Goal: Complete application form: Complete application form

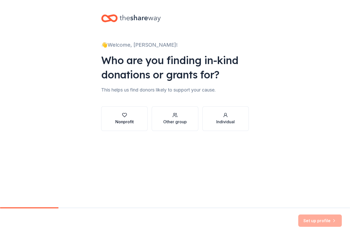
click at [132, 112] on button "Nonprofit" at bounding box center [124, 118] width 46 height 25
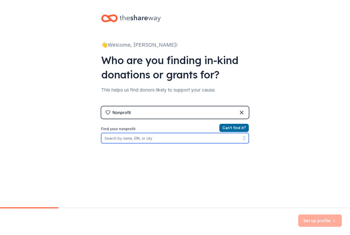
click at [144, 138] on input "Find your nonprofit" at bounding box center [175, 138] width 148 height 10
click at [156, 139] on input "Find your nonprofit" at bounding box center [175, 138] width 148 height 10
paste input "95-6208123"
type input "95-6208123"
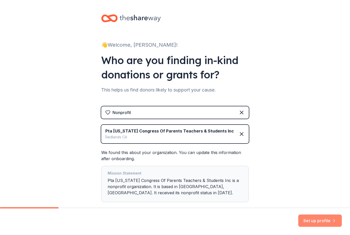
click at [324, 223] on button "Set up profile" at bounding box center [320, 220] width 44 height 12
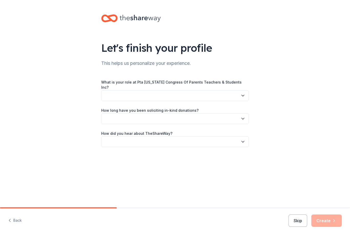
click at [240, 92] on button "button" at bounding box center [175, 95] width 148 height 11
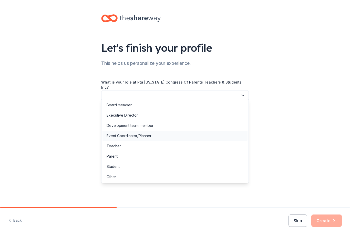
click at [144, 135] on div "Event Coordinator/Planner" at bounding box center [129, 136] width 45 height 6
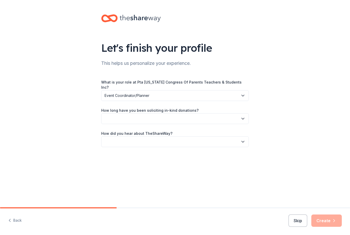
click at [207, 113] on button "button" at bounding box center [175, 118] width 148 height 11
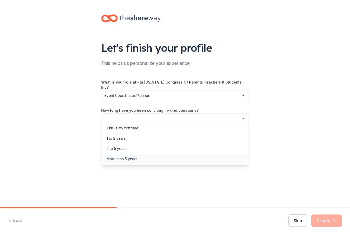
click at [139, 161] on div "More than 5 years" at bounding box center [174, 159] width 145 height 10
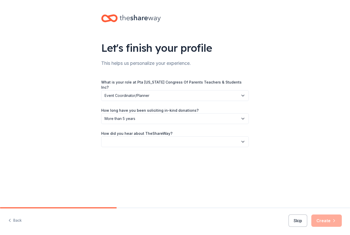
click at [232, 137] on button "button" at bounding box center [175, 141] width 148 height 11
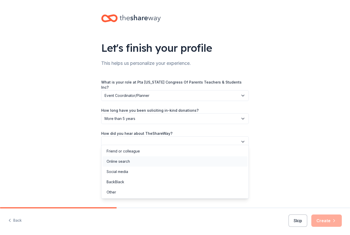
click at [159, 166] on div "Online search" at bounding box center [174, 161] width 145 height 10
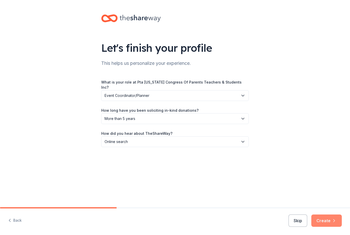
click at [326, 218] on button "Create" at bounding box center [326, 220] width 30 height 12
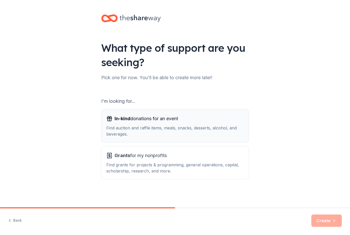
click at [222, 131] on div "Find auction and raffle items, meals, snacks, desserts, alcohol, and beverages." at bounding box center [174, 131] width 137 height 12
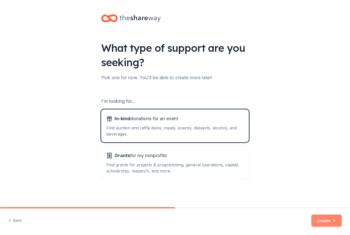
click at [327, 219] on button "Create" at bounding box center [326, 220] width 30 height 12
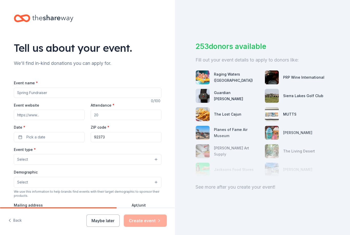
click at [99, 95] on input "Event name *" at bounding box center [88, 93] width 148 height 10
type input "Fall Festival and Silent Auction"
click at [62, 116] on input "Event website" at bounding box center [49, 115] width 71 height 10
click at [59, 118] on input "Event website" at bounding box center [49, 115] width 71 height 10
paste input "[URL][DOMAIN_NAME]"
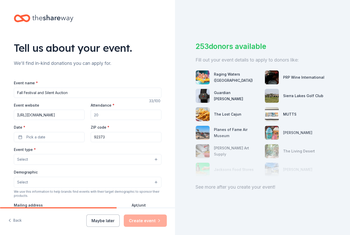
type input "[URL][DOMAIN_NAME]"
click at [138, 113] on input "Attendance *" at bounding box center [126, 115] width 71 height 10
type input "500"
click at [56, 138] on button "Pick a date" at bounding box center [49, 137] width 71 height 10
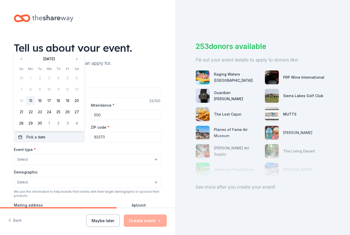
click at [55, 138] on button "Pick a date" at bounding box center [49, 137] width 71 height 10
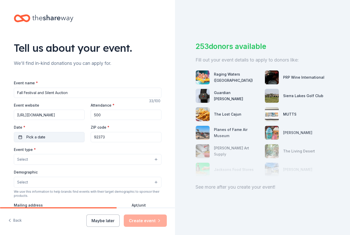
click at [69, 136] on button "Pick a date" at bounding box center [49, 137] width 71 height 10
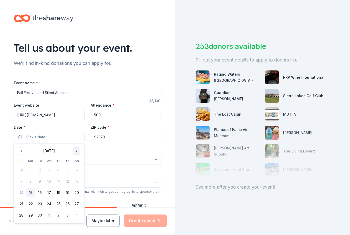
click at [78, 150] on button "Go to next month" at bounding box center [76, 150] width 7 height 7
click at [77, 196] on button "18" at bounding box center [76, 192] width 9 height 9
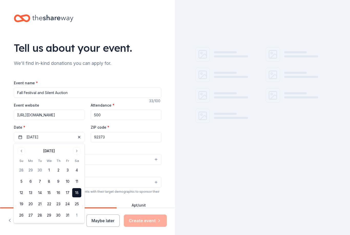
click at [131, 151] on div "Event type * Select" at bounding box center [88, 155] width 148 height 19
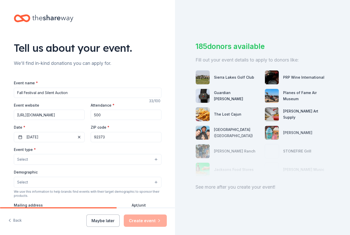
click at [84, 163] on button "Select" at bounding box center [88, 159] width 148 height 11
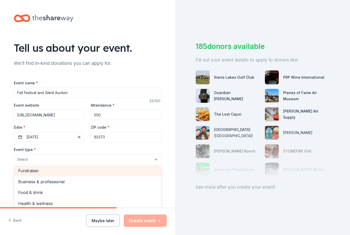
click at [143, 175] on div "Fundraiser" at bounding box center [87, 170] width 147 height 11
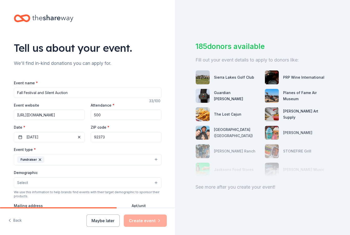
scroll to position [16, 0]
click at [152, 177] on button "Select" at bounding box center [88, 182] width 148 height 11
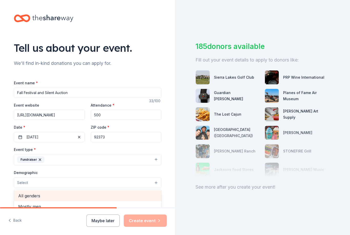
click at [133, 192] on span "All genders" at bounding box center [87, 195] width 139 height 7
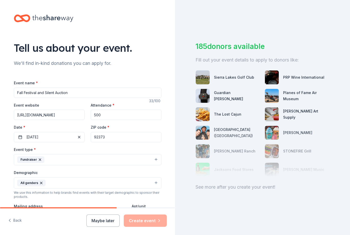
click at [159, 177] on button "All genders" at bounding box center [88, 182] width 148 height 11
click at [128, 215] on span "All ages" at bounding box center [87, 218] width 139 height 7
click at [105, 211] on input "Mailing address" at bounding box center [71, 216] width 114 height 10
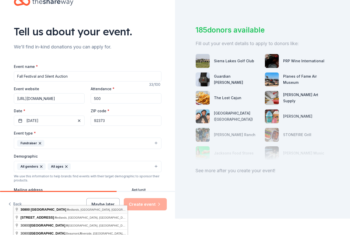
type input "30800 Palo Alto Drive, Redlands, CA, 92373"
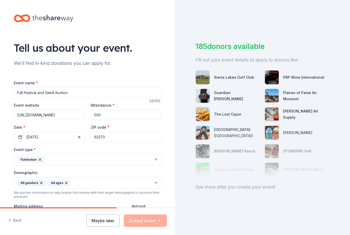
click at [151, 211] on input "Apt/unit" at bounding box center [146, 216] width 29 height 10
click at [200, 181] on div "185 donors available Fill out your event details to apply to donors like: Sierr…" at bounding box center [262, 117] width 175 height 235
click at [150, 221] on div "Maybe later Create event" at bounding box center [126, 220] width 80 height 12
click at [119, 211] on input "30800 Palo Alto Drive, Redlands, CA, 92373" at bounding box center [71, 216] width 114 height 10
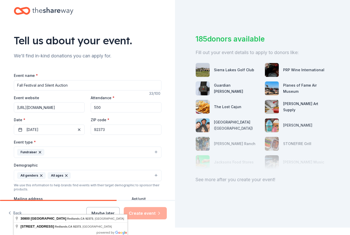
click at [155, 203] on input "Apt/unit" at bounding box center [146, 208] width 29 height 10
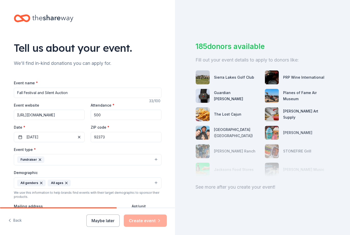
click at [215, 192] on div "185 donors available Fill out your event details to apply to donors like: Sierr…" at bounding box center [262, 117] width 175 height 235
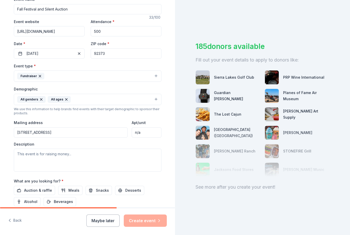
scroll to position [85, 0]
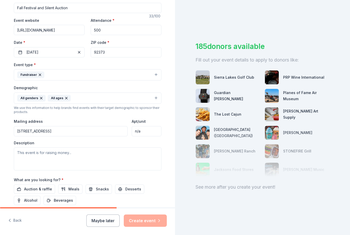
click at [150, 126] on input "n/a" at bounding box center [146, 131] width 29 height 10
type input "n"
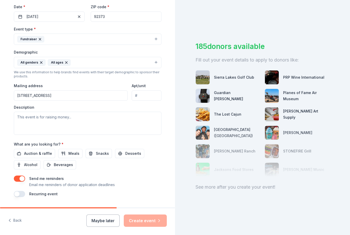
scroll to position [119, 0]
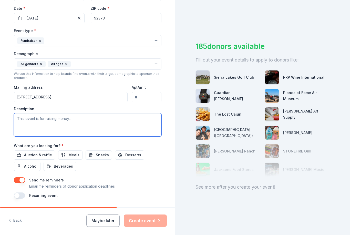
click at [137, 113] on textarea at bounding box center [88, 124] width 148 height 23
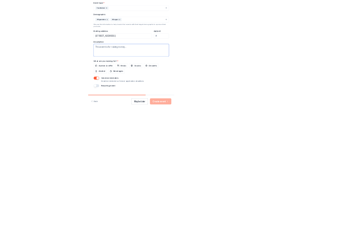
scroll to position [16, 0]
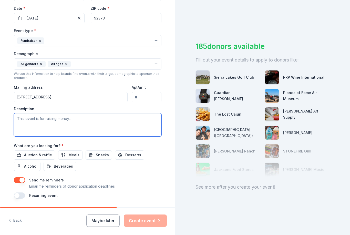
click at [100, 113] on textarea at bounding box center [88, 124] width 148 height 23
paste textarea "Organization: Mariposa Elementary School PTA (Tax ID #95-6208123) Event: Maripo…"
click at [44, 113] on textarea "Organization: Mariposa Elementary School PTA (Tax ID #95-6208123) Event: Maripo…" at bounding box center [88, 124] width 148 height 23
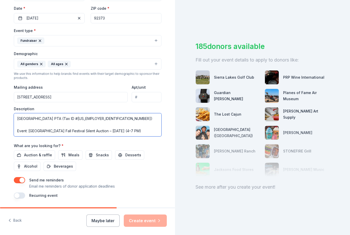
click at [28, 114] on textarea "Mariposa Elementary School PTA (Tax ID #95-6208123) Event: Mariposa Elementary …" at bounding box center [88, 124] width 148 height 23
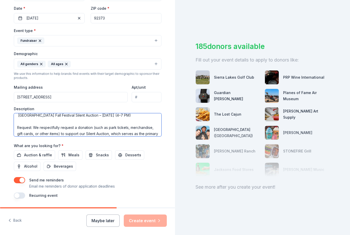
scroll to position [11, 0]
click at [130, 113] on textarea "Mariposa Elementary School PTA (Tax ID #95-6208123 Mariposa Elementary Fall Fes…" at bounding box center [88, 124] width 148 height 23
click at [34, 113] on textarea "Mariposa Elementary School PTA (Tax ID #95-6208123 Mariposa Elementary Fall Fes…" at bounding box center [88, 124] width 148 height 23
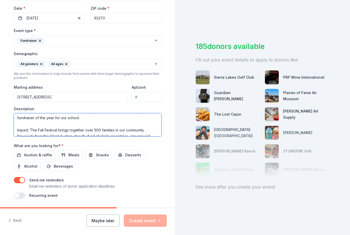
scroll to position [32, 0]
click at [31, 114] on textarea "Mariposa Elementary School PTA (Tax ID #95-6208123 Mariposa Elementary Fall Fes…" at bounding box center [88, 124] width 148 height 23
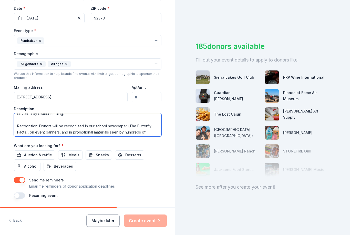
scroll to position [54, 0]
click at [40, 113] on textarea "Mariposa Elementary School PTA (Tax ID #95-6208123 Mariposa Elementary Fall Fes…" at bounding box center [88, 124] width 148 height 23
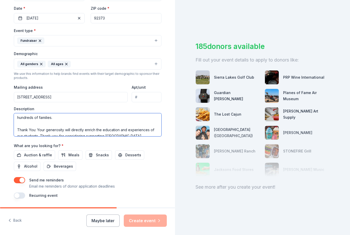
scroll to position [63, 0]
click at [35, 113] on textarea "Mariposa Elementary School PTA (Tax ID #95-6208123 Mariposa Elementary Fall Fes…" at bounding box center [88, 124] width 148 height 23
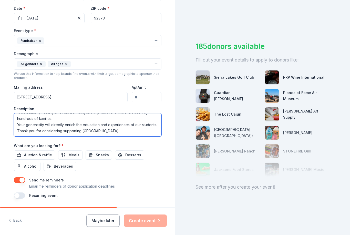
scroll to position [61, 0]
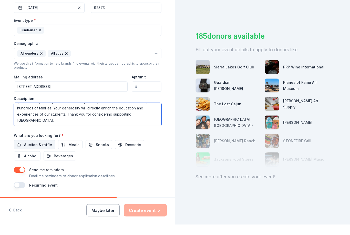
type textarea "[GEOGRAPHIC_DATA] PTA (Tax ID #[US_EMPLOYER_IDENTIFICATION_NUMBER] [GEOGRAPHIC_…"
click at [45, 152] on span "Auction & raffle" at bounding box center [38, 155] width 28 height 6
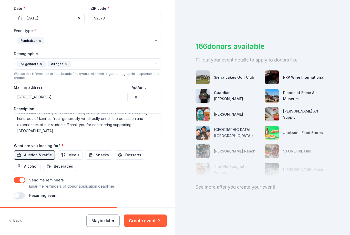
click at [22, 192] on button "button" at bounding box center [19, 195] width 11 height 6
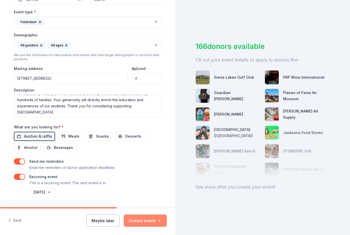
click at [147, 223] on button "Create event" at bounding box center [145, 220] width 43 height 12
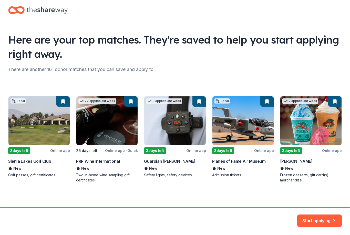
scroll to position [8, 0]
click at [333, 100] on div "Local 3 days left Online app Sierra Lakes Golf Club New Golf passes, gift certi…" at bounding box center [175, 139] width 334 height 87
click at [333, 102] on div "Local 3 days left Online app Sierra Lakes Golf Club New Golf passes, gift certi…" at bounding box center [175, 139] width 334 height 87
click at [334, 102] on div "Local 3 days left Online app Sierra Lakes Golf Club New Golf passes, gift certi…" at bounding box center [175, 139] width 334 height 87
click at [207, 96] on div "Local 3 days left Online app Sierra Lakes Golf Club New Golf passes, gift certi…" at bounding box center [175, 139] width 334 height 87
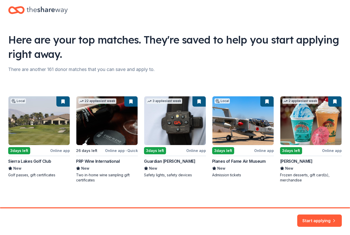
click at [191, 102] on div "Local 3 days left Online app Sierra Lakes Golf Club New Golf passes, gift certi…" at bounding box center [175, 139] width 334 height 87
click at [323, 218] on button "Start applying" at bounding box center [319, 217] width 45 height 12
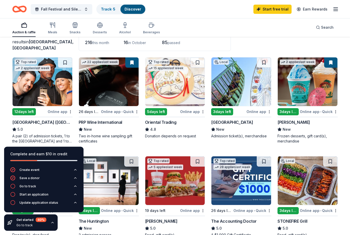
scroll to position [37, 0]
click at [44, 92] on img at bounding box center [43, 81] width 60 height 49
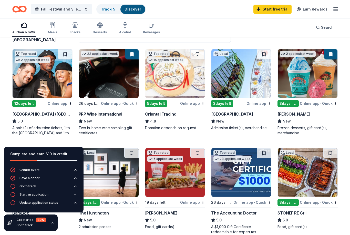
click at [118, 79] on img at bounding box center [109, 73] width 60 height 49
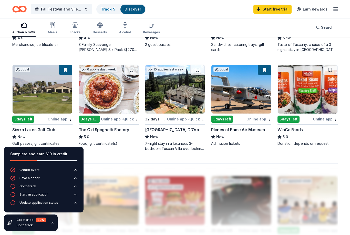
scroll to position [326, 0]
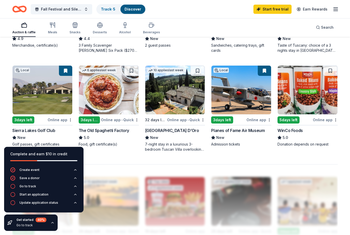
click at [257, 92] on img at bounding box center [241, 90] width 60 height 49
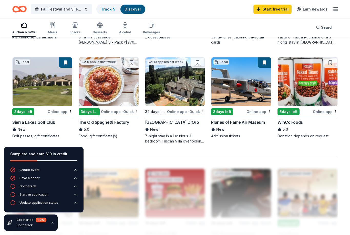
click at [96, 91] on img at bounding box center [109, 81] width 60 height 49
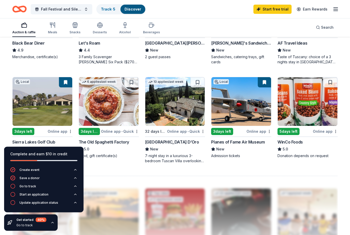
scroll to position [314, 0]
click at [61, 108] on img at bounding box center [43, 101] width 60 height 49
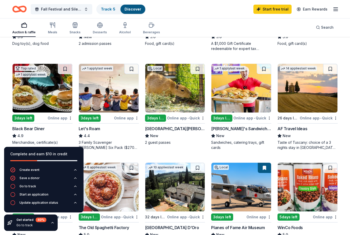
scroll to position [229, 0]
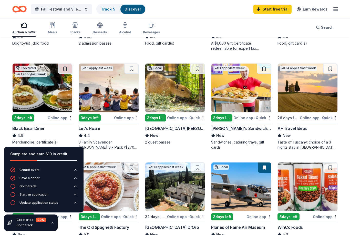
click at [107, 98] on img at bounding box center [109, 88] width 60 height 49
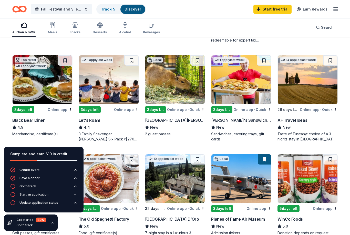
click at [105, 82] on img at bounding box center [109, 79] width 60 height 49
click at [120, 84] on img at bounding box center [109, 79] width 60 height 49
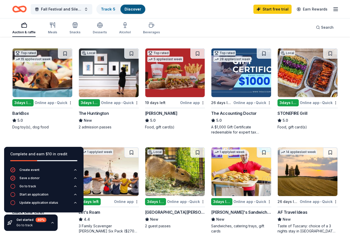
scroll to position [145, 0]
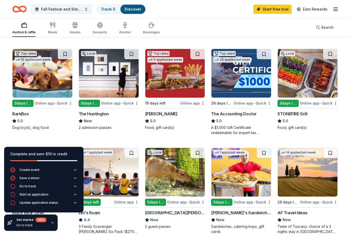
click at [122, 181] on img at bounding box center [109, 172] width 60 height 49
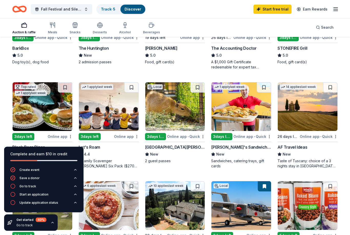
scroll to position [211, 0]
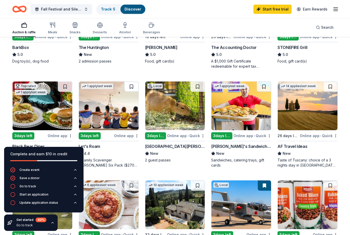
click at [134, 87] on button at bounding box center [131, 86] width 14 height 10
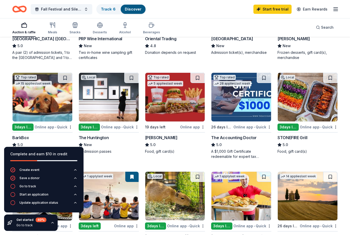
scroll to position [122, 0]
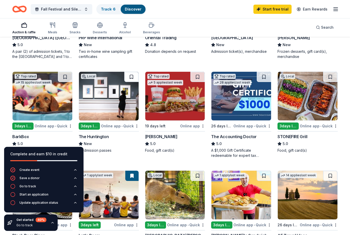
click at [136, 77] on button at bounding box center [131, 77] width 14 height 10
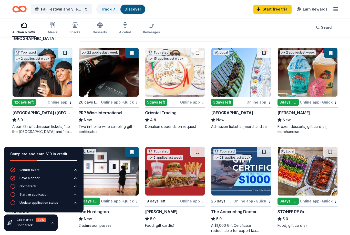
scroll to position [43, 0]
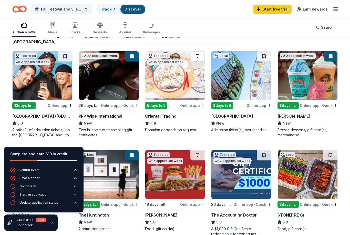
click at [201, 56] on button at bounding box center [197, 56] width 14 height 10
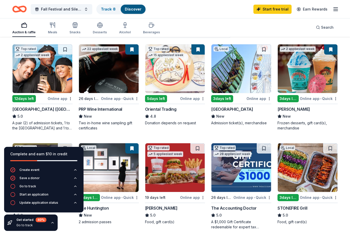
scroll to position [43, 0]
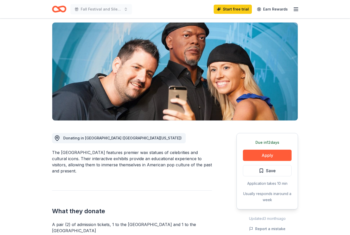
scroll to position [35, 0]
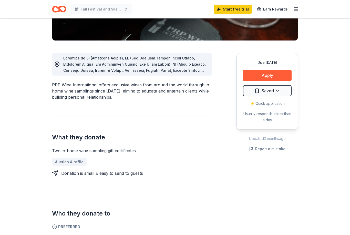
scroll to position [116, 0]
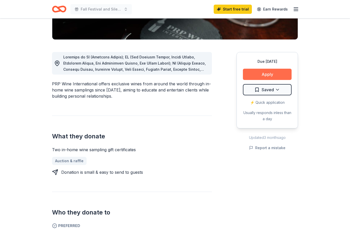
click at [284, 74] on button "Apply" at bounding box center [267, 74] width 49 height 11
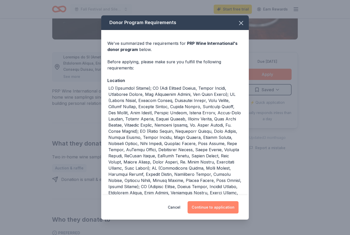
click at [233, 213] on button "Continue to application" at bounding box center [213, 207] width 51 height 12
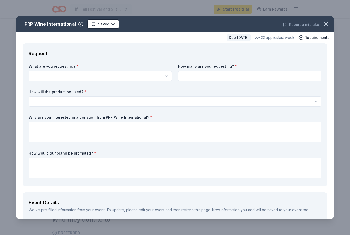
click at [138, 79] on button "button" at bounding box center [100, 76] width 143 height 10
click at [163, 74] on button "button" at bounding box center [100, 76] width 143 height 10
click at [152, 89] on div "Two in-home wine sampling gift certificates" at bounding box center [100, 87] width 141 height 9
select select "Two in-home wine sampling gift certificates"
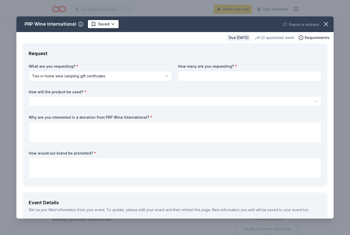
click at [249, 75] on input at bounding box center [249, 76] width 143 height 10
type input "2"
click at [181, 103] on button "button" at bounding box center [175, 101] width 293 height 10
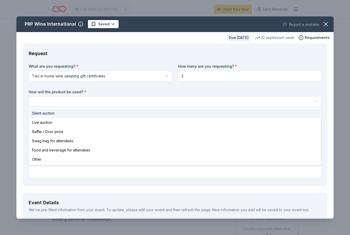
click at [166, 113] on div "Silent auction" at bounding box center [175, 113] width 291 height 9
select select "silentAuction"
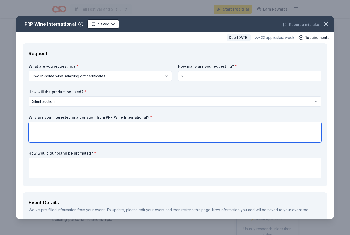
click at [191, 132] on textarea at bounding box center [175, 132] width 293 height 20
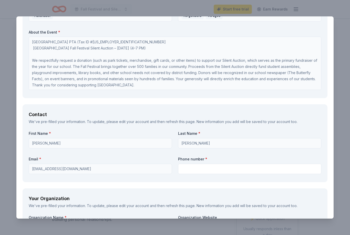
scroll to position [294, 0]
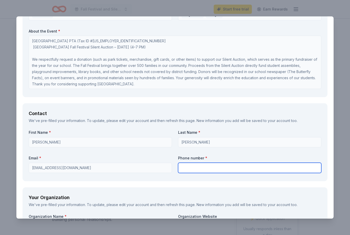
click at [226, 164] on input "text" at bounding box center [249, 168] width 143 height 10
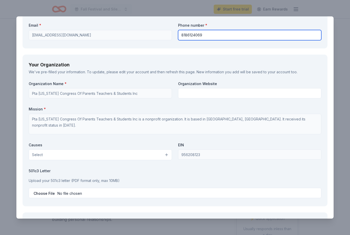
scroll to position [429, 0]
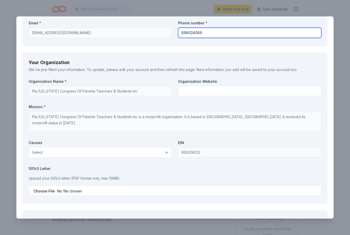
type input "8186124069"
click at [164, 151] on button "Select" at bounding box center [100, 152] width 143 height 11
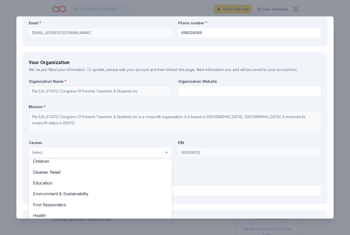
scroll to position [29, 0]
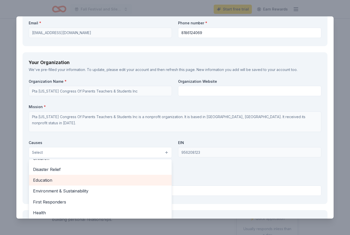
click at [148, 177] on span "Education" at bounding box center [100, 180] width 135 height 7
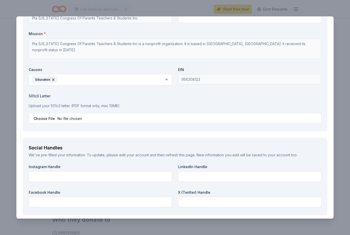
scroll to position [505, 0]
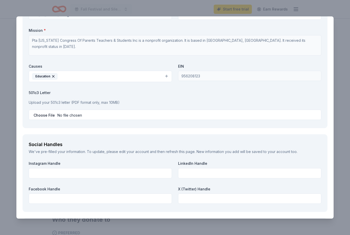
click at [278, 124] on div "Your Organization We've pre-filled your information. To update, please edit you…" at bounding box center [175, 52] width 305 height 152
click at [260, 110] on input "file" at bounding box center [175, 115] width 293 height 10
click at [41, 114] on input "file" at bounding box center [175, 115] width 293 height 10
click at [48, 114] on input "file" at bounding box center [175, 115] width 293 height 10
click at [46, 114] on input "file" at bounding box center [175, 115] width 293 height 10
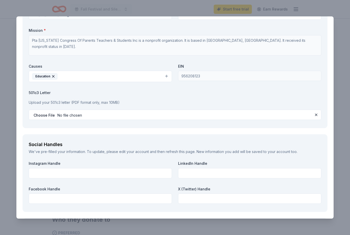
type input "C:\fakepath\Mariposa Donation letter 9:15.pdf"
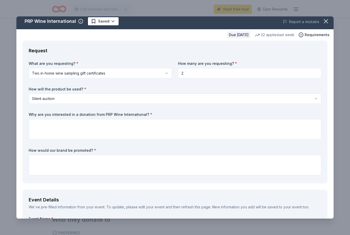
scroll to position [2, 0]
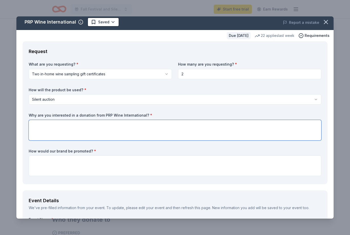
click at [208, 128] on textarea at bounding box center [175, 130] width 293 height 20
click at [67, 124] on textarea at bounding box center [175, 130] width 293 height 20
paste textarea "This year I’m on the PTA of Mariposa Elementary and I’m the Silent Auction chai…"
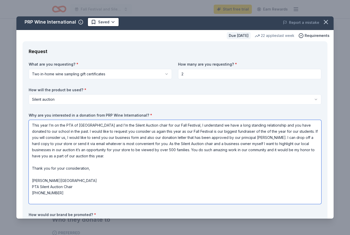
click at [70, 125] on textarea "This year I’m on the PTA of Mariposa Elementary and I’m the Silent Auction chai…" at bounding box center [175, 162] width 293 height 84
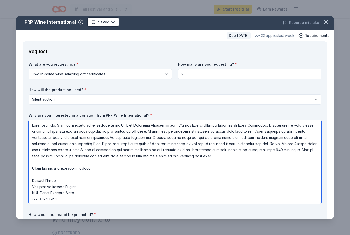
click at [191, 125] on textarea at bounding box center [175, 162] width 293 height 84
click at [250, 125] on textarea at bounding box center [175, 162] width 293 height 84
click at [200, 138] on textarea at bounding box center [175, 162] width 293 height 84
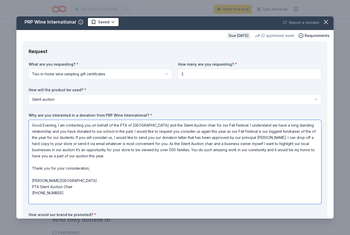
click at [280, 138] on textarea "Good Evening, I am contacting you on behalf of the PTA of Mariposa Elementary a…" at bounding box center [175, 162] width 293 height 84
click at [155, 191] on textarea "Good Evening, I am contacting you on behalf of the PTA of Mariposa Elementary a…" at bounding box center [175, 162] width 293 height 84
click at [209, 164] on textarea "Good Evening, I am contacting you on behalf of the PTA of Mariposa Elementary a…" at bounding box center [175, 162] width 293 height 84
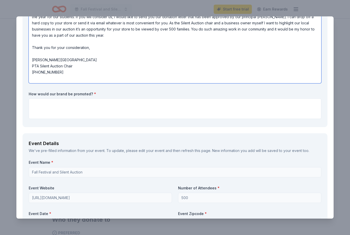
scroll to position [138, 0]
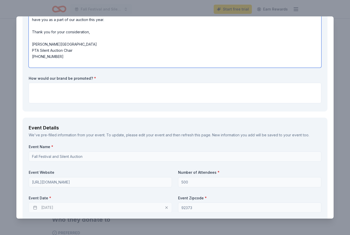
type textarea "Good Evening, I am contacting you on behalf of the PTA of Mariposa Elementary a…"
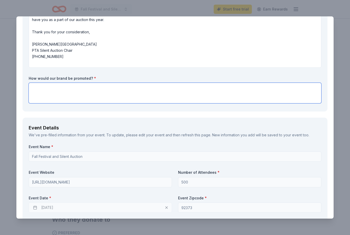
click at [257, 93] on textarea at bounding box center [175, 93] width 293 height 20
click at [73, 90] on textarea "You would be promoted in our school newspaper" at bounding box center [175, 93] width 293 height 20
click at [194, 90] on textarea "You would be promoted and listed as a donor in our school newspaper" at bounding box center [175, 93] width 293 height 20
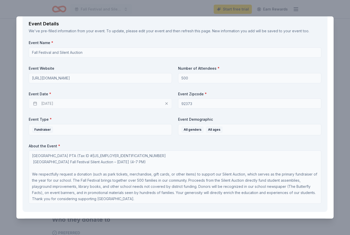
scroll to position [243, 0]
type textarea "You would be promoted and listed as a donor in our school newspaper Butterfly F…"
click at [135, 105] on div "10/17/2025" at bounding box center [100, 103] width 143 height 10
click at [49, 102] on div "10/17/2025" at bounding box center [100, 103] width 143 height 10
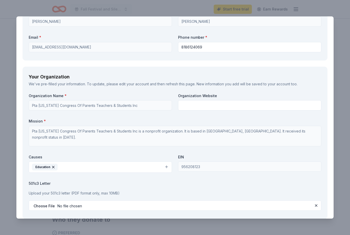
scroll to position [478, 0]
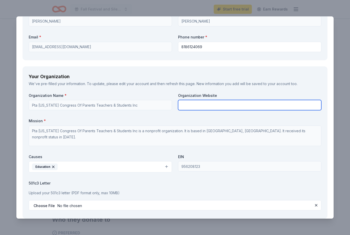
click at [249, 102] on input "text" at bounding box center [249, 105] width 143 height 10
click at [210, 104] on input "text" at bounding box center [249, 105] width 143 height 10
paste input "https://mariposa.redlandsusd.net/"
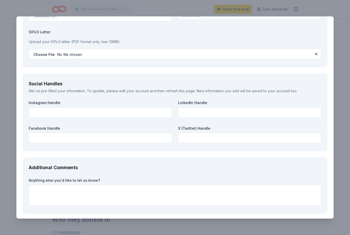
scroll to position [630, 0]
type input "https://mariposa.redlandsusd.net/"
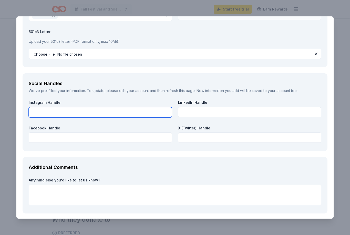
click at [136, 108] on input "text" at bounding box center [100, 112] width 143 height 10
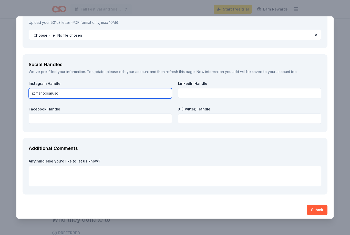
scroll to position [648, 0]
type input "@mariposarusd"
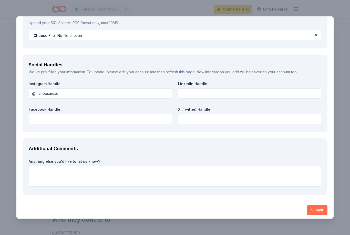
click at [321, 207] on button "Submit" at bounding box center [317, 210] width 20 height 10
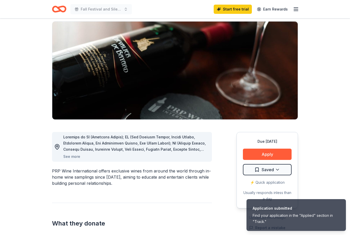
scroll to position [0, 0]
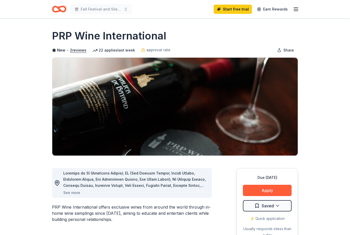
click at [296, 9] on icon "button" at bounding box center [296, 9] width 6 height 6
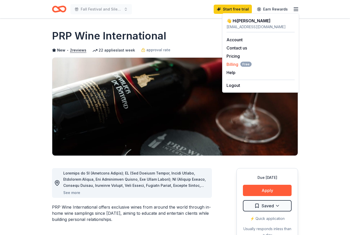
click at [243, 66] on span "Free" at bounding box center [245, 64] width 11 height 5
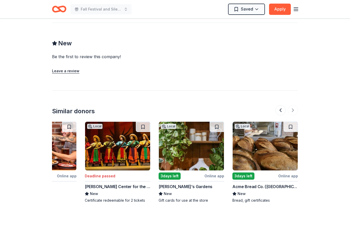
scroll to position [0, 484]
click at [279, 110] on button at bounding box center [280, 110] width 10 height 10
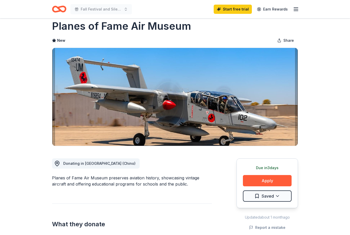
scroll to position [0, 0]
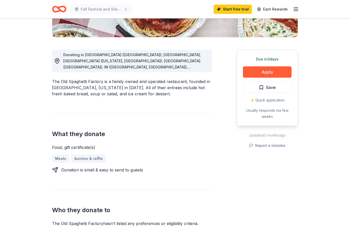
scroll to position [119, 0]
click at [283, 76] on button "Apply" at bounding box center [267, 71] width 49 height 11
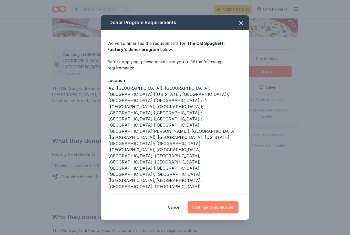
click at [227, 201] on button "Continue to application" at bounding box center [213, 207] width 51 height 12
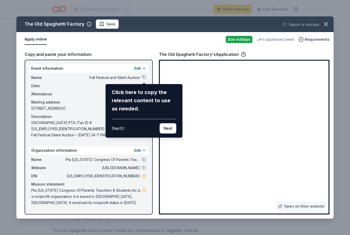
click at [262, 157] on div "The Old Spaghetti Factory Save Report a mistake Apply online Due in 3 days 6 ap…" at bounding box center [174, 117] width 317 height 202
click at [224, 158] on div "The Old Spaghetti Factory Save Report a mistake Apply online Due in 3 days 6 ap…" at bounding box center [174, 117] width 317 height 202
click at [172, 128] on button "Next" at bounding box center [168, 128] width 17 height 10
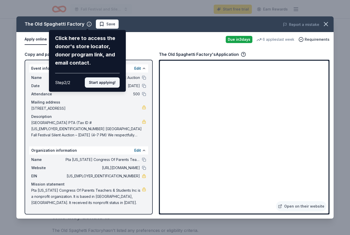
click at [110, 77] on button "Start applying!" at bounding box center [102, 82] width 35 height 10
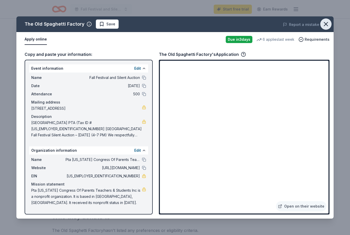
click at [329, 28] on button "button" at bounding box center [325, 23] width 11 height 11
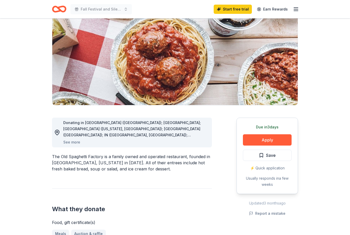
scroll to position [0, 0]
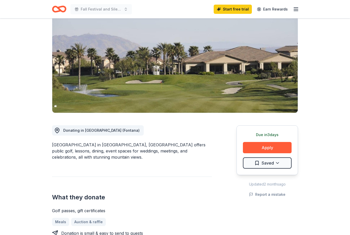
scroll to position [44, 0]
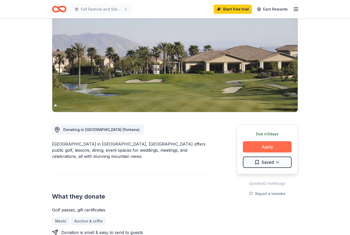
click at [281, 146] on button "Apply" at bounding box center [267, 146] width 49 height 11
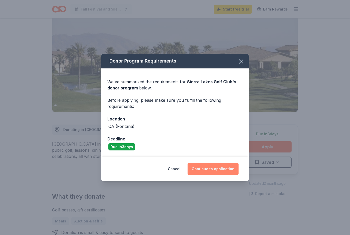
click at [217, 175] on button "Continue to application" at bounding box center [213, 169] width 51 height 12
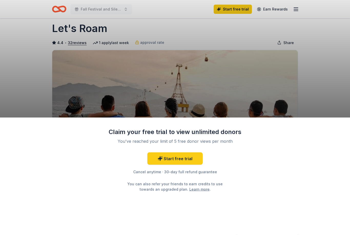
scroll to position [8, 0]
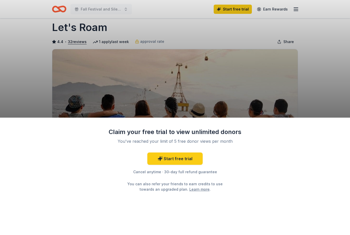
click at [331, 113] on div "Claim your free trial to view unlimited donors You've reached your limit of 5 f…" at bounding box center [175, 117] width 350 height 235
click at [338, 113] on div "Claim your free trial to view unlimited donors You've reached your limit of 5 f…" at bounding box center [175, 117] width 350 height 235
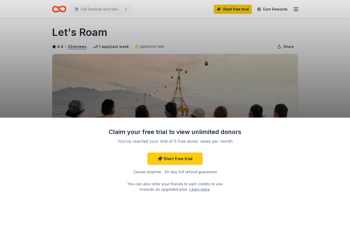
scroll to position [0, 0]
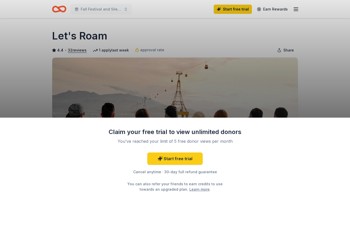
click at [183, 214] on div "Claim your free trial to view unlimited donors You've reached your limit of 5 f…" at bounding box center [175, 177] width 350 height 118
click at [309, 80] on div "Claim your free trial to view unlimited donors You've reached your limit of 5 f…" at bounding box center [175, 117] width 350 height 235
click at [330, 142] on div "Claim your free trial to view unlimited donors You've reached your limit of 5 f…" at bounding box center [175, 177] width 350 height 118
click at [233, 136] on div "Claim your free trial to view unlimited donors" at bounding box center [174, 132] width 133 height 8
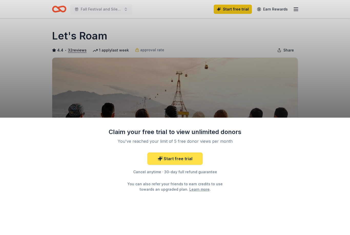
click at [178, 164] on link "Start free trial" at bounding box center [174, 158] width 55 height 12
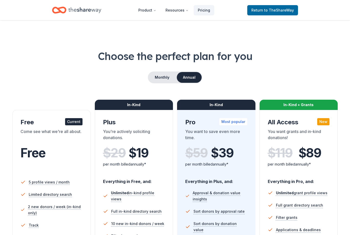
click at [193, 159] on div "$ 59 $ 39" at bounding box center [216, 153] width 62 height 14
click at [283, 8] on span "to TheShareWay" at bounding box center [279, 10] width 30 height 4
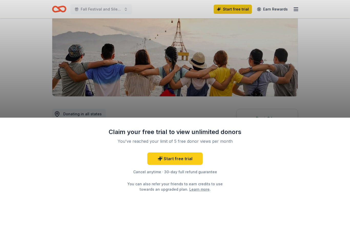
click at [335, 108] on div "Claim your free trial to view unlimited donors You've reached your limit of 5 f…" at bounding box center [175, 117] width 350 height 235
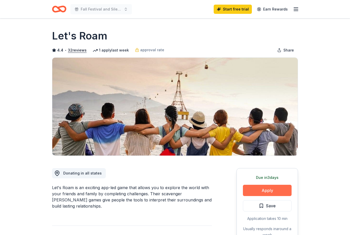
click at [261, 195] on button "Apply" at bounding box center [267, 190] width 49 height 11
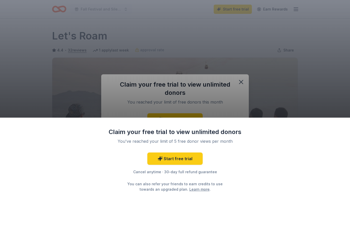
click at [257, 76] on div "Claim your free trial to view unlimited donors You've reached your limit of 5 f…" at bounding box center [175, 117] width 350 height 235
click at [243, 85] on div "Claim your free trial to view unlimited donors You've reached your limit of 5 f…" at bounding box center [175, 117] width 350 height 235
click at [243, 81] on div "Claim your free trial to view unlimited donors You've reached your limit of 5 f…" at bounding box center [175, 117] width 350 height 235
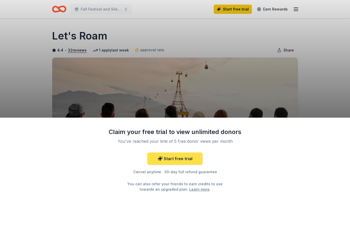
click at [184, 159] on link "Start free trial" at bounding box center [174, 158] width 55 height 12
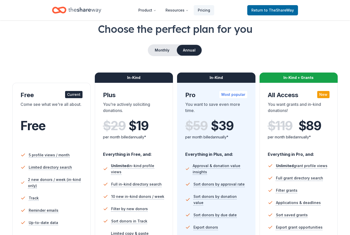
scroll to position [28, 0]
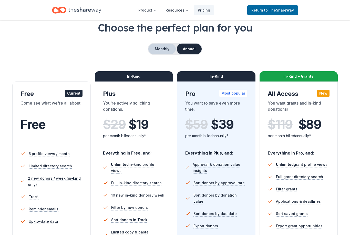
click at [168, 51] on button "Monthly" at bounding box center [161, 49] width 27 height 11
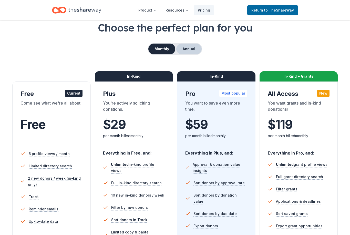
click at [191, 48] on button "Annual" at bounding box center [188, 49] width 25 height 11
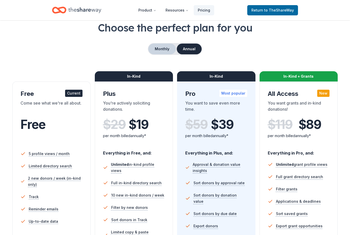
click at [164, 46] on button "Monthly" at bounding box center [161, 49] width 27 height 11
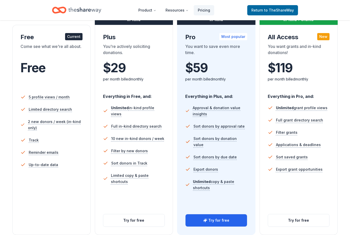
scroll to position [85, 0]
click at [220, 220] on button "Try for free" at bounding box center [216, 220] width 61 height 12
